Goal: Task Accomplishment & Management: Complete application form

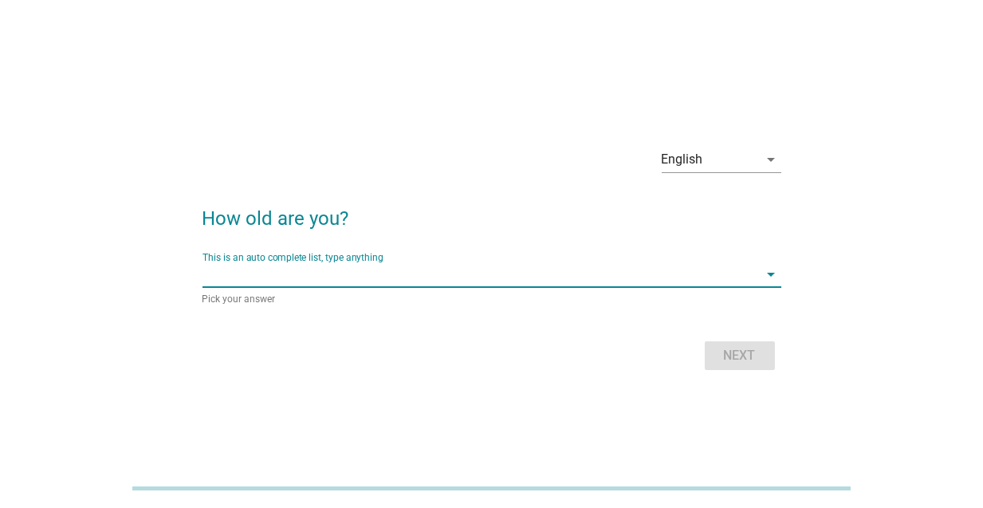
click at [347, 273] on input "This is an auto complete list, type anything" at bounding box center [480, 274] width 556 height 26
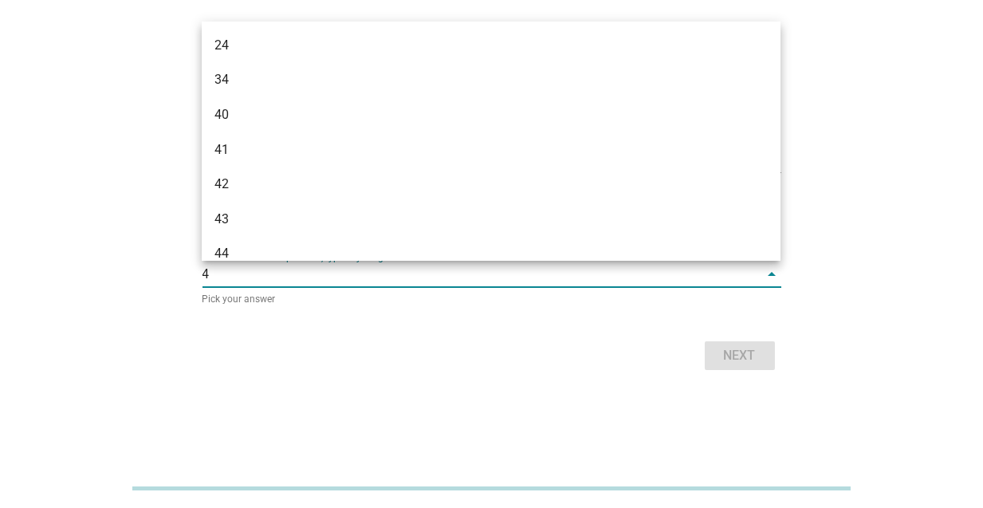
type input "42"
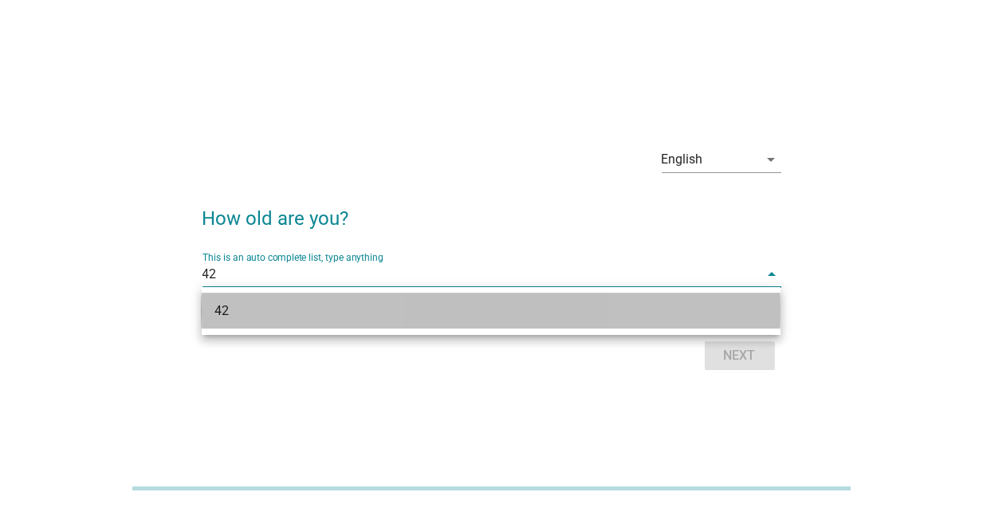
click at [336, 319] on div "42" at bounding box center [467, 310] width 507 height 19
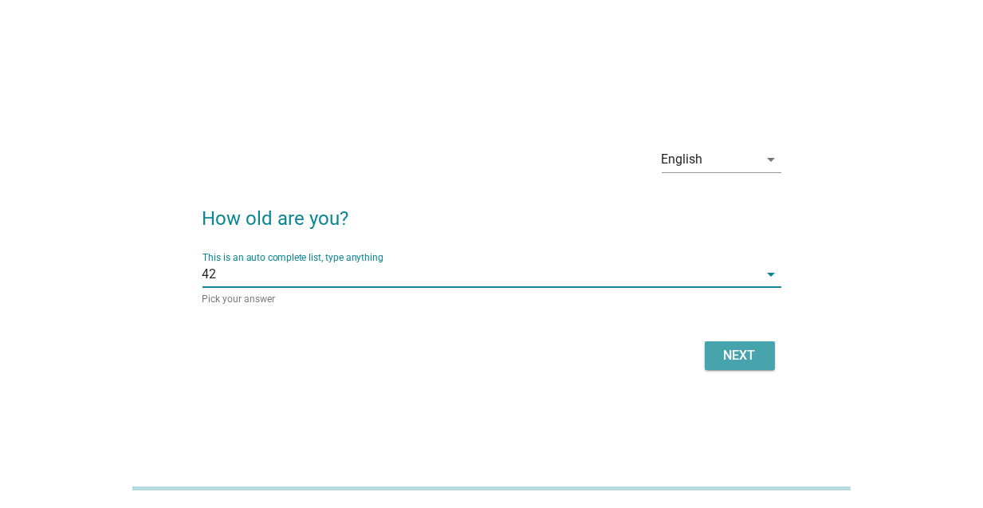
click at [728, 359] on div "Next" at bounding box center [739, 355] width 45 height 19
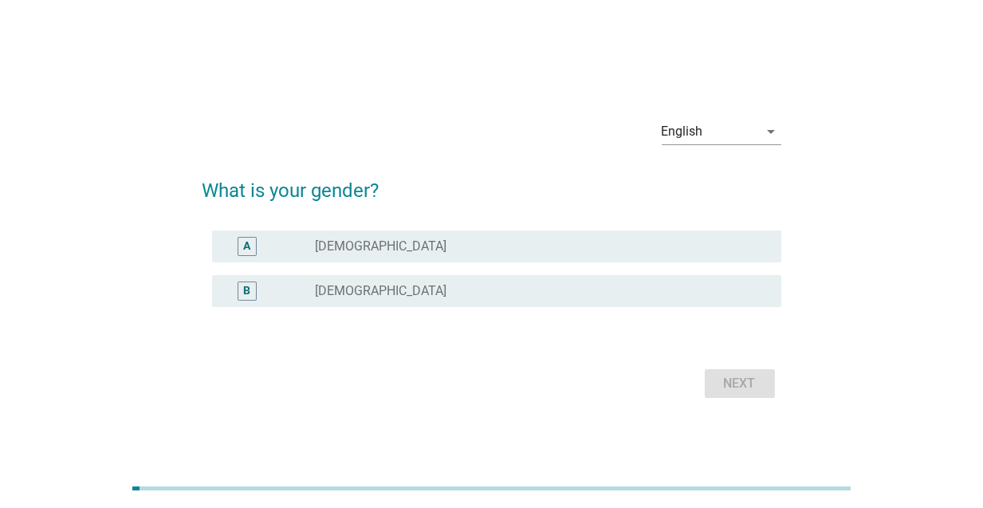
click at [398, 289] on div "radio_button_unchecked [DEMOGRAPHIC_DATA]" at bounding box center [535, 291] width 440 height 16
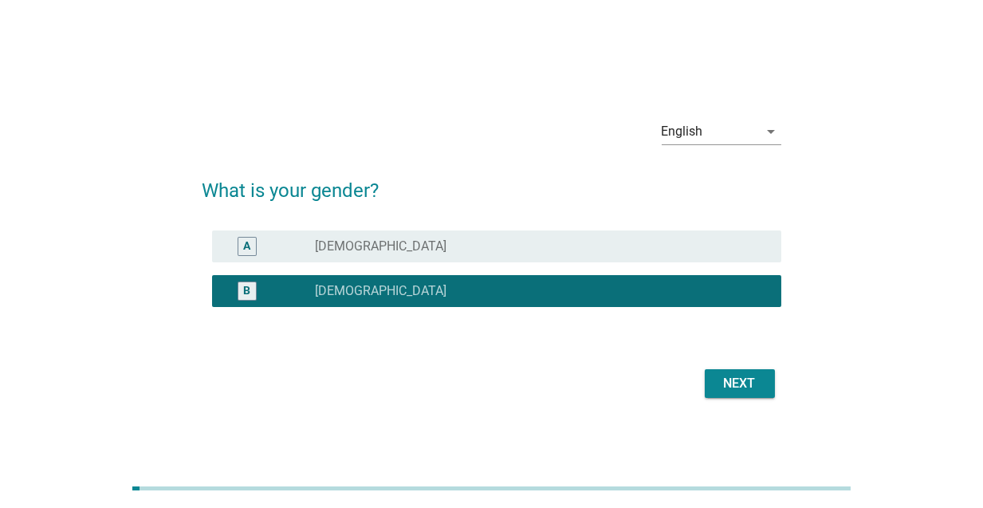
click at [731, 391] on div "Next" at bounding box center [739, 383] width 45 height 19
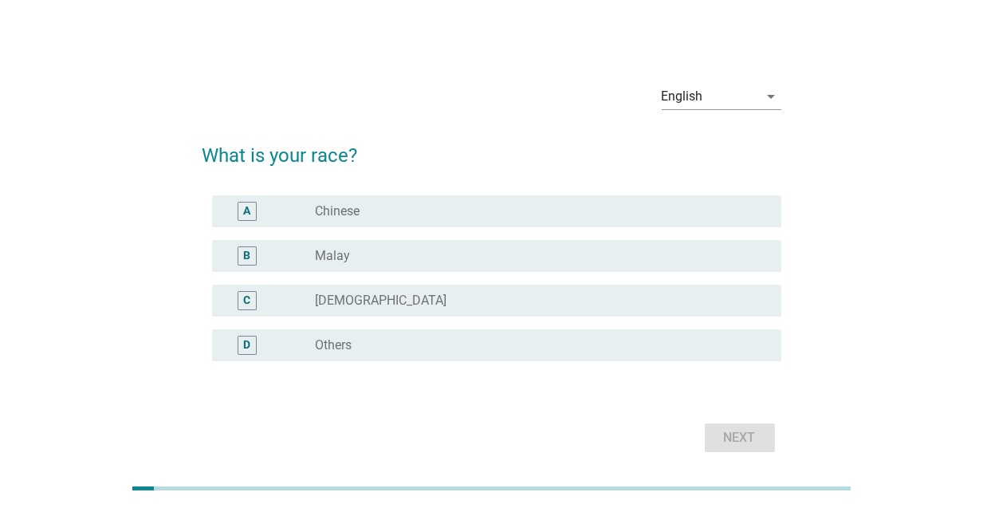
click at [413, 206] on div "radio_button_unchecked Chinese" at bounding box center [535, 211] width 440 height 16
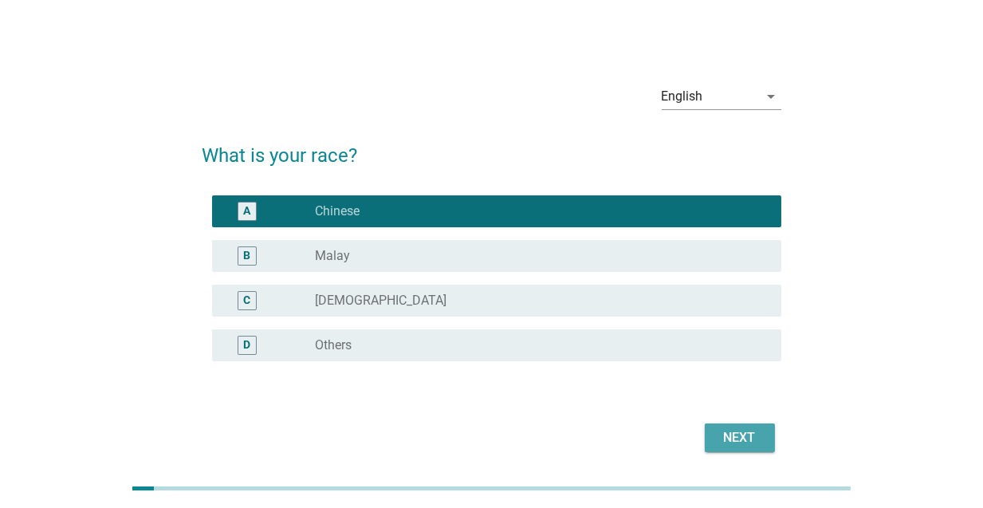
click at [748, 433] on div "Next" at bounding box center [739, 437] width 45 height 19
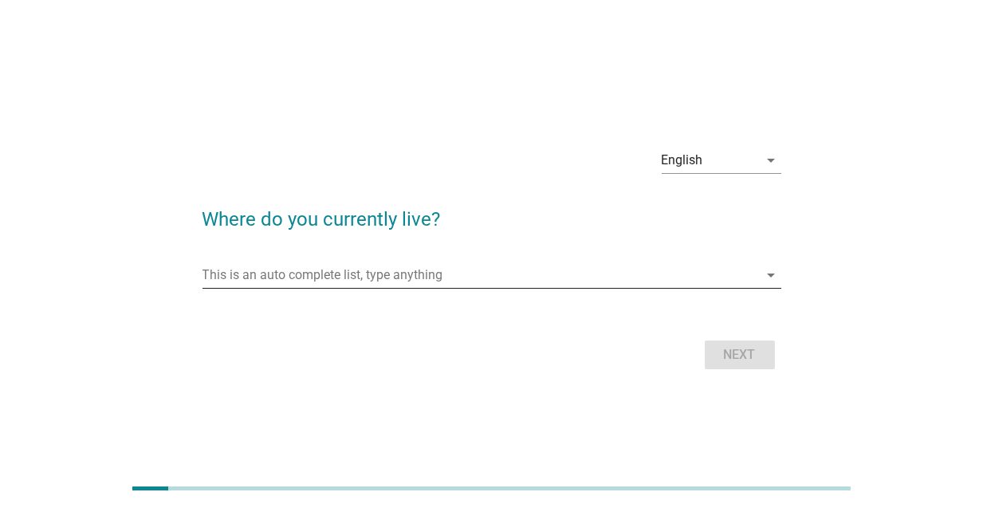
click at [389, 263] on input "This is an auto complete list, type anything" at bounding box center [480, 275] width 556 height 26
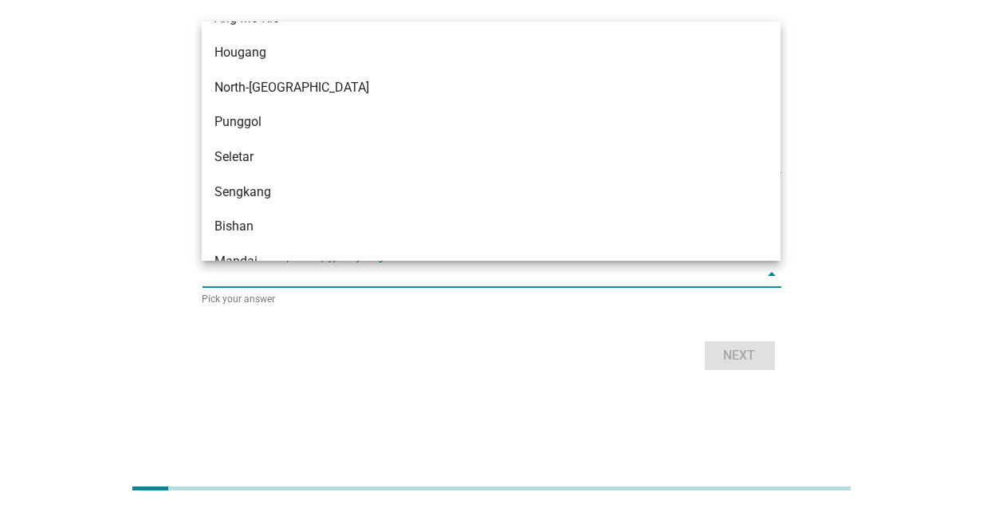
scroll to position [1046, 0]
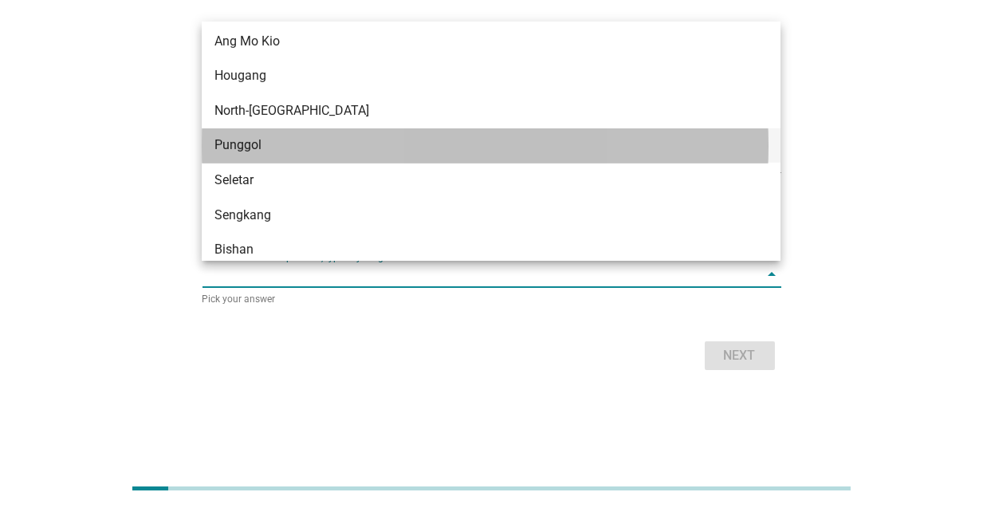
click at [285, 150] on div "Punggol" at bounding box center [467, 144] width 507 height 19
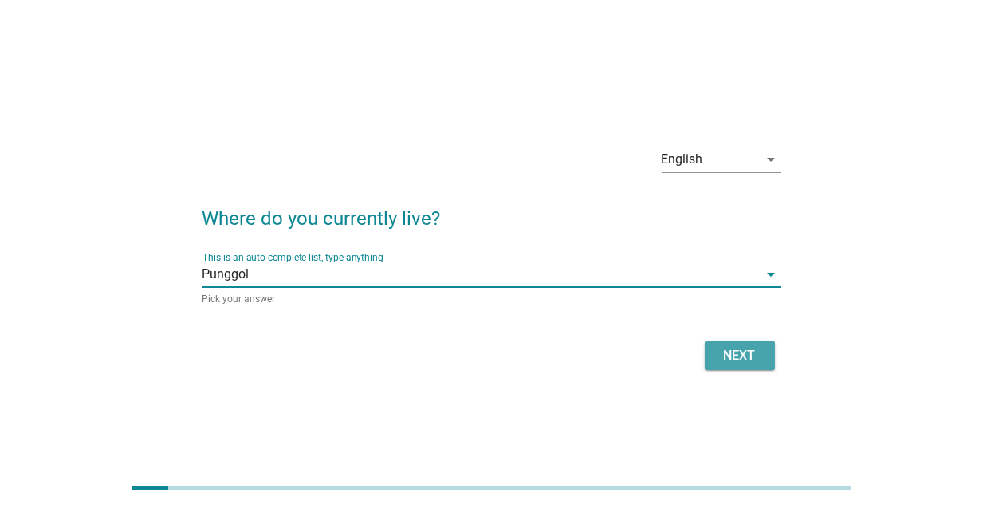
drag, startPoint x: 747, startPoint y: 353, endPoint x: 675, endPoint y: 157, distance: 208.8
click at [746, 353] on div "Next" at bounding box center [739, 355] width 45 height 19
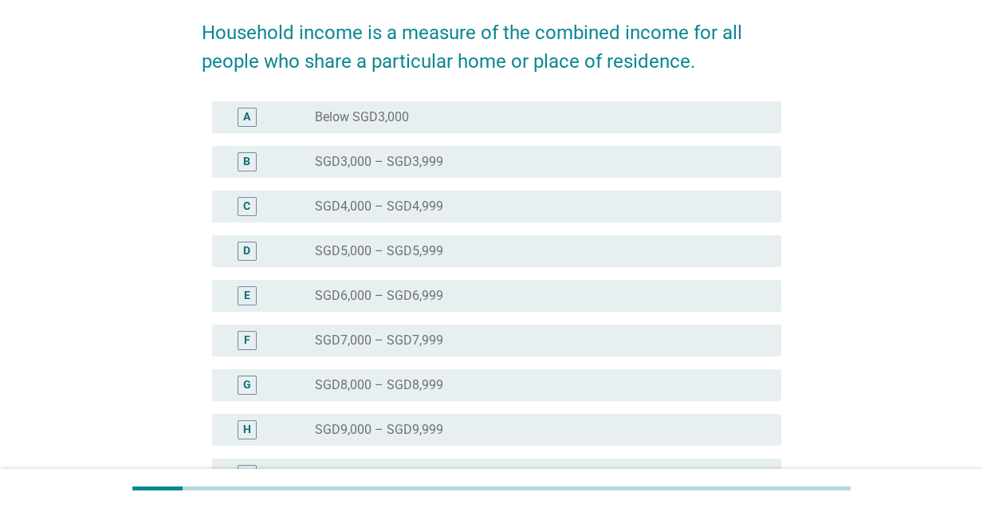
scroll to position [319, 0]
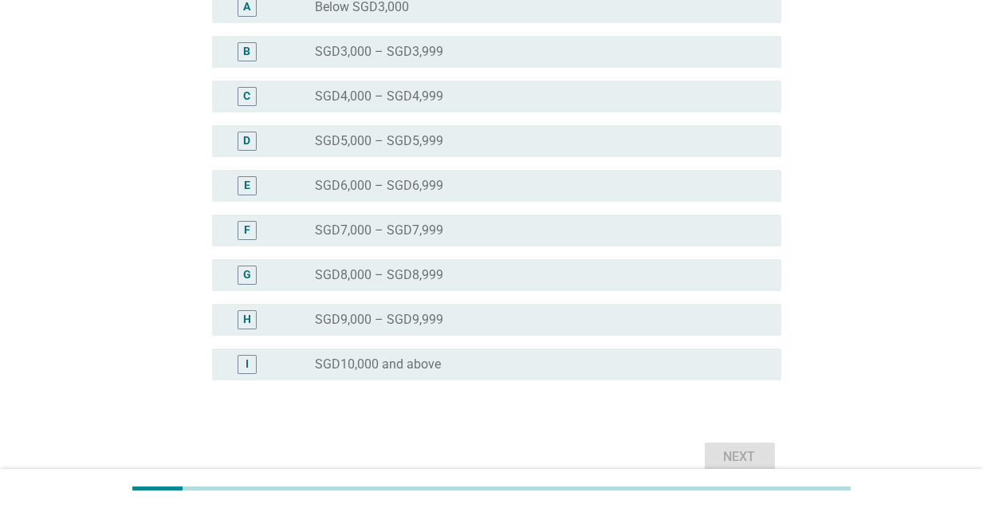
click at [439, 385] on div "I radio_button_unchecked SGD10,000 and above" at bounding box center [491, 364] width 579 height 45
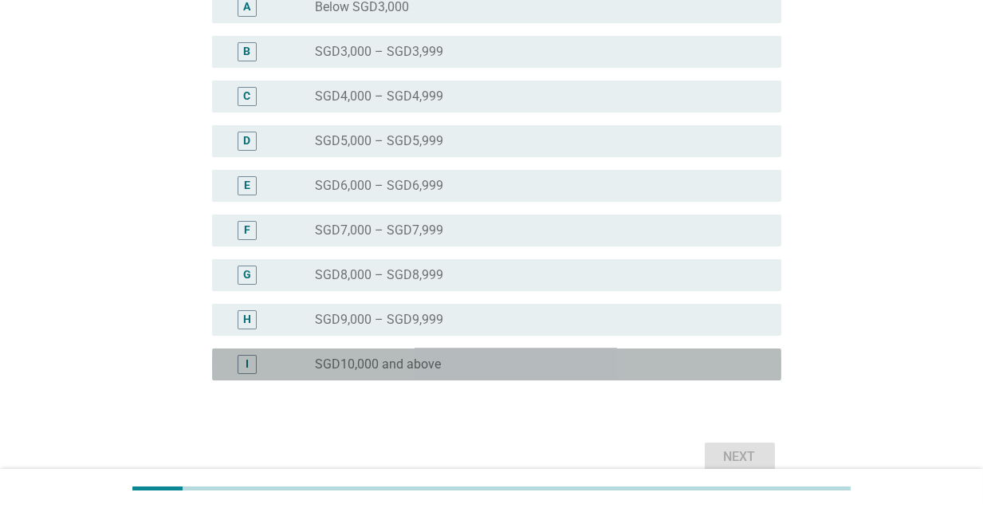
click at [446, 367] on div "radio_button_unchecked SGD10,000 and above" at bounding box center [535, 364] width 440 height 16
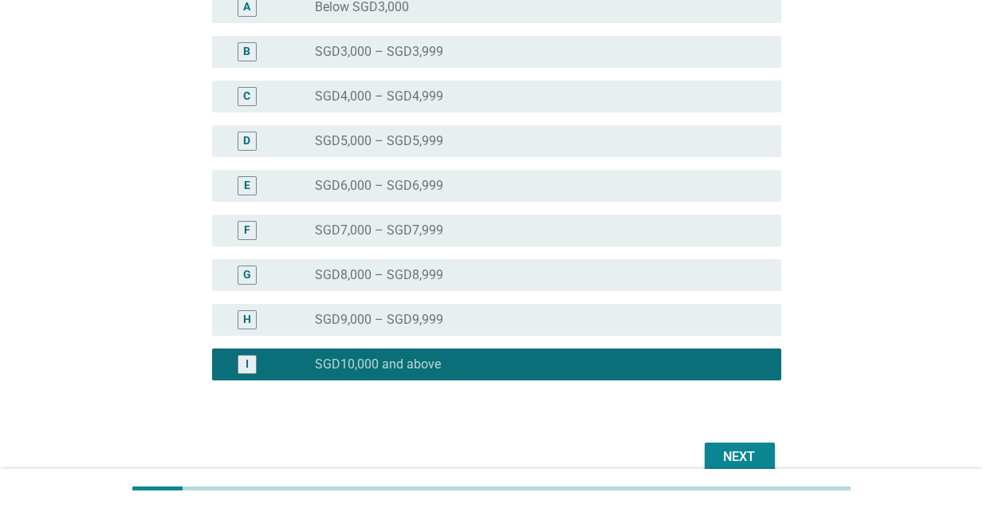
click at [763, 464] on button "Next" at bounding box center [740, 456] width 70 height 29
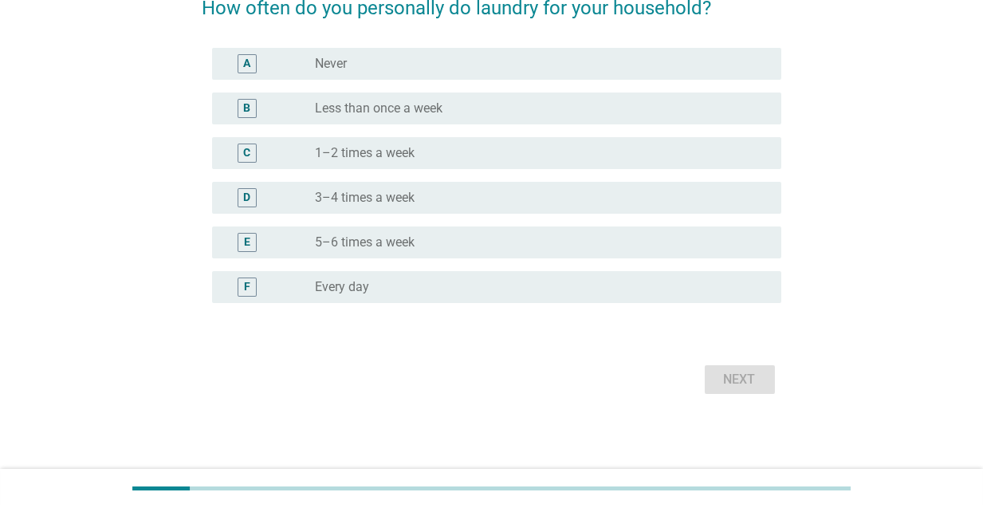
scroll to position [0, 0]
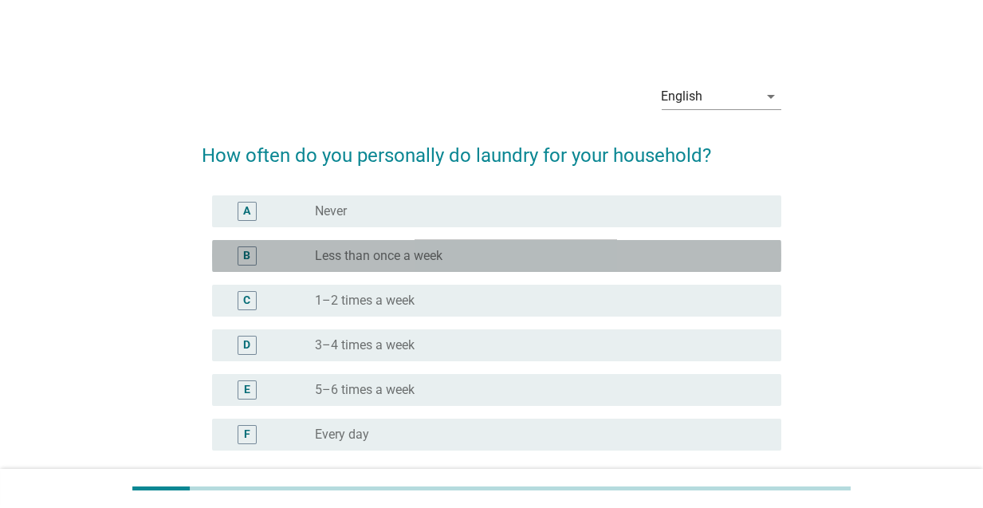
click at [484, 260] on div "radio_button_unchecked Less than once a week" at bounding box center [535, 256] width 440 height 16
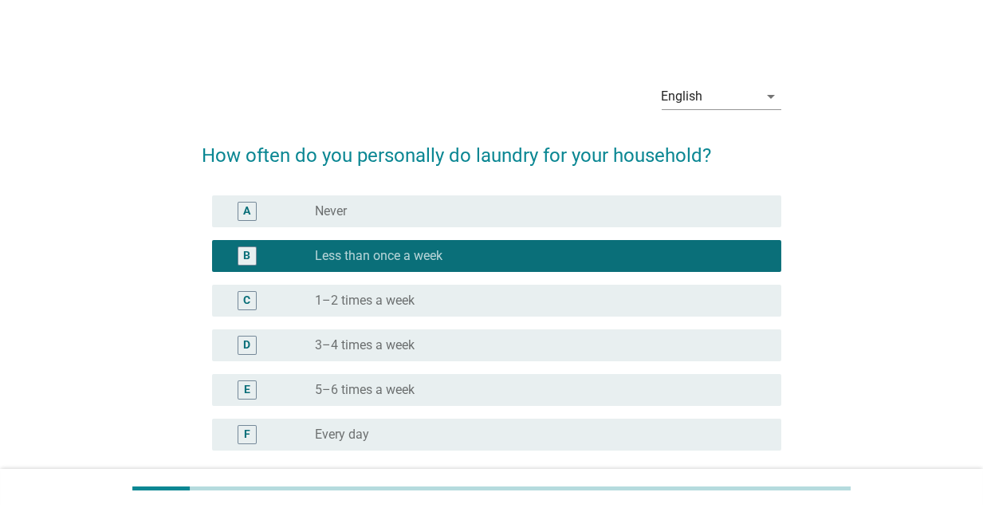
click at [466, 297] on div "radio_button_unchecked 1–2 times a week" at bounding box center [535, 300] width 440 height 16
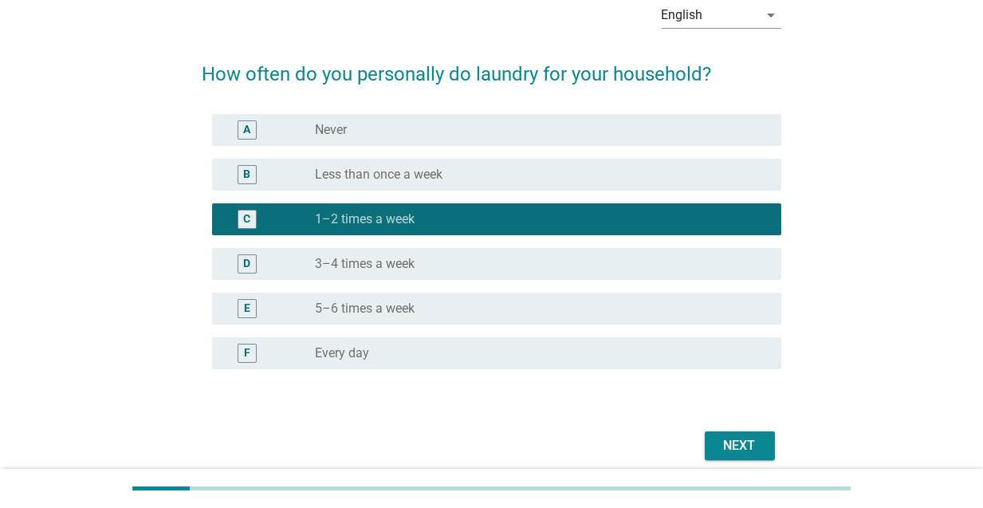
scroll to position [147, 0]
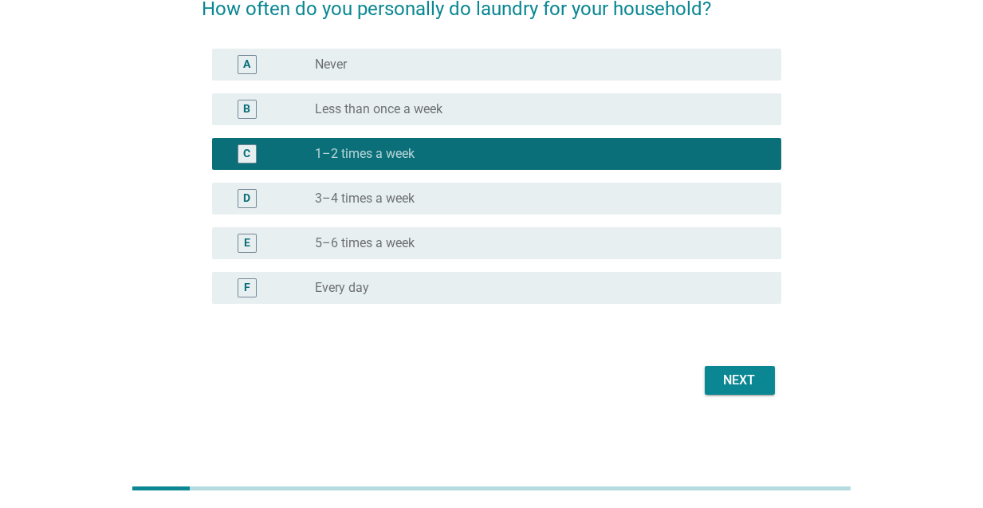
click at [740, 377] on div "Next" at bounding box center [739, 380] width 45 height 19
